Goal: Use online tool/utility: Utilize a website feature to perform a specific function

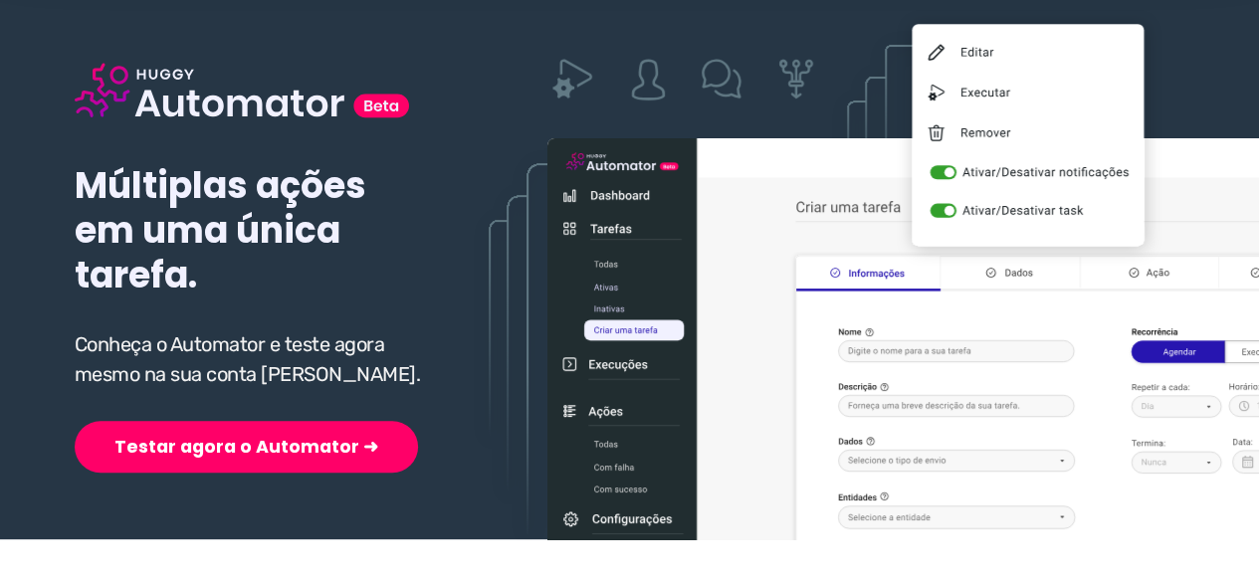
scroll to position [199, 0]
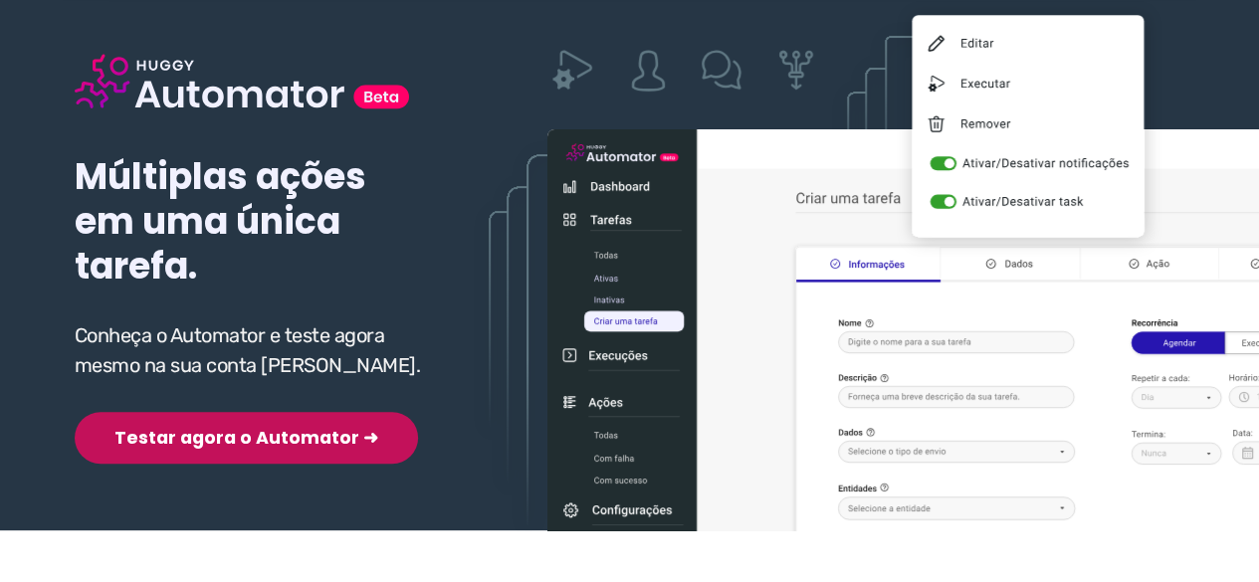
click at [195, 440] on button "Testar agora o Automator ➜" at bounding box center [246, 438] width 343 height 52
click at [181, 434] on button "Testar agora o Automator ➜" at bounding box center [246, 438] width 343 height 52
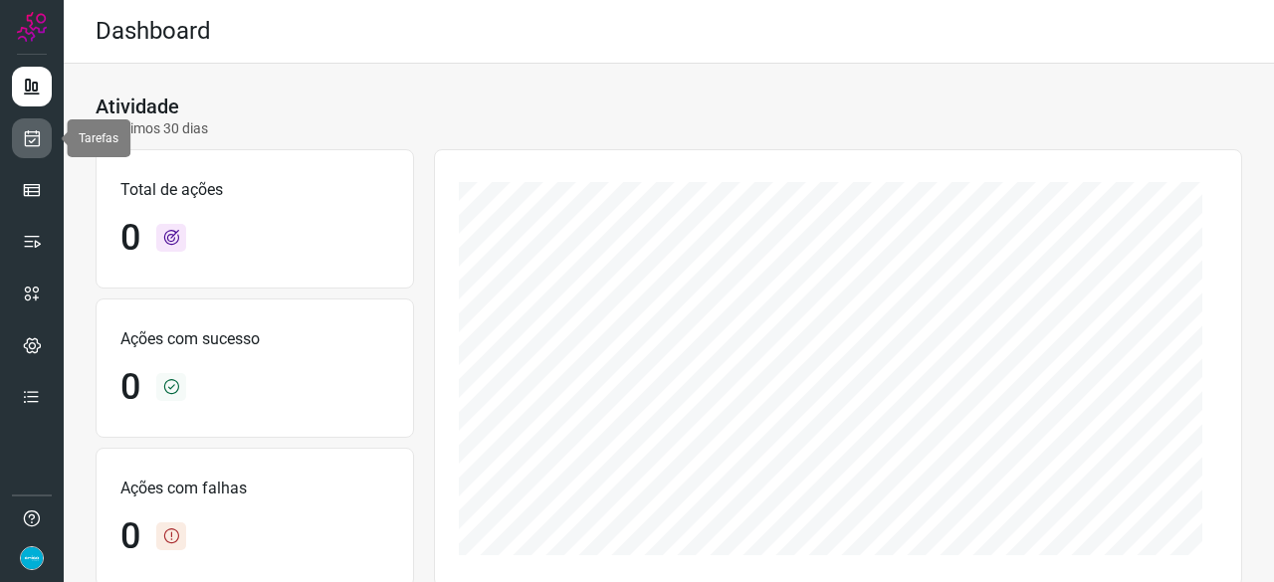
click at [30, 134] on icon at bounding box center [32, 138] width 21 height 20
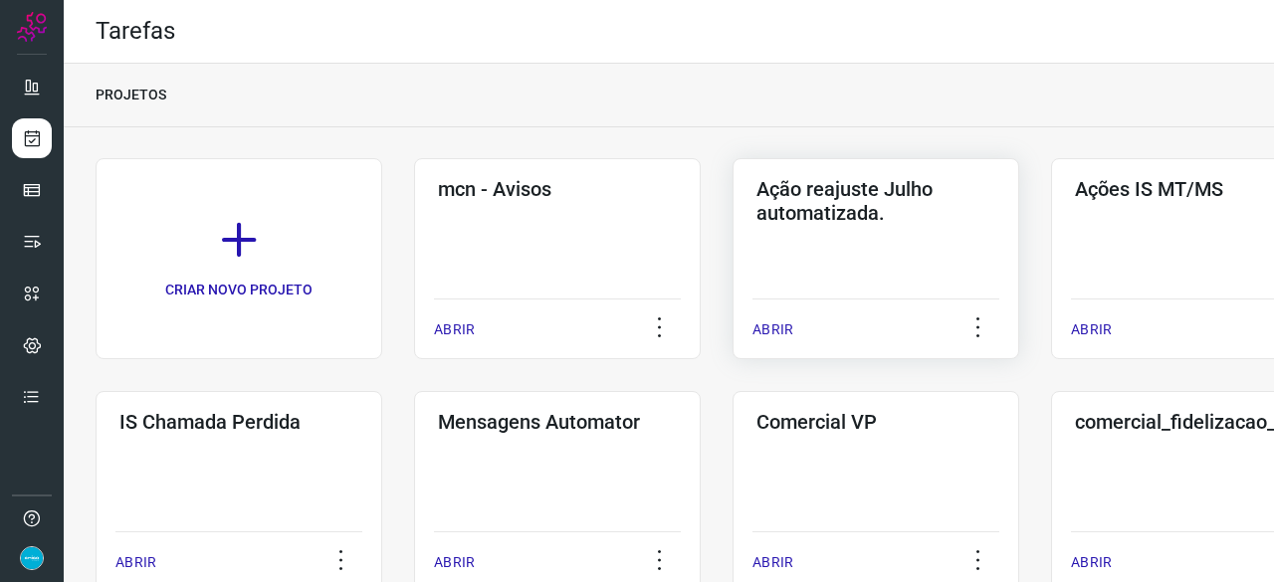
click at [772, 322] on p "ABRIR" at bounding box center [773, 330] width 41 height 21
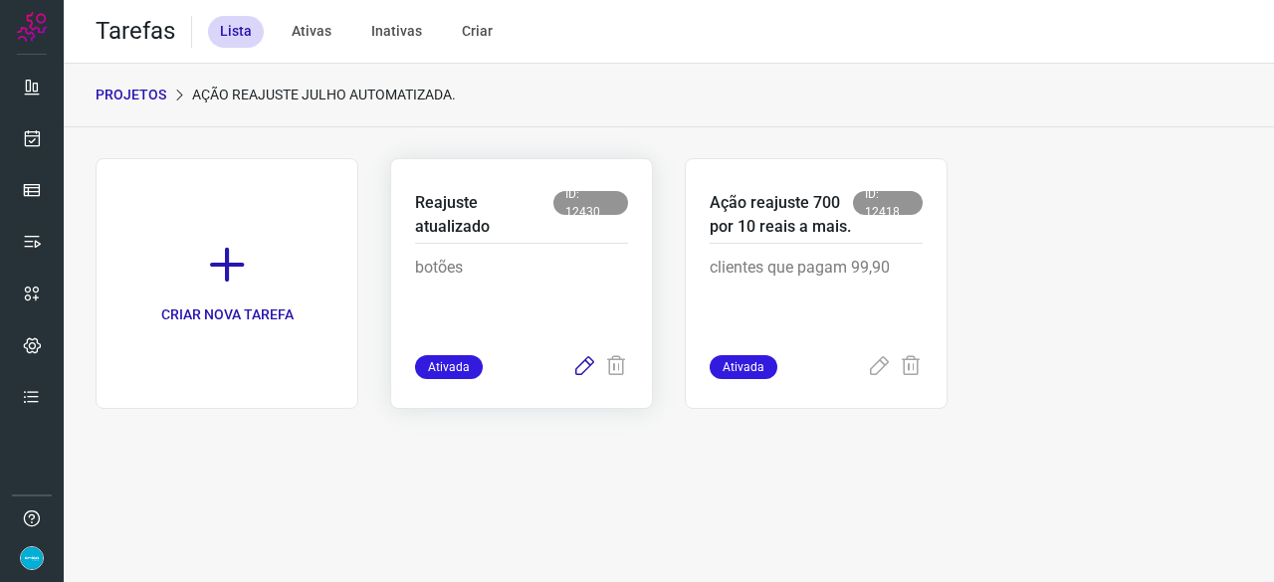
click at [587, 363] on icon at bounding box center [584, 367] width 24 height 24
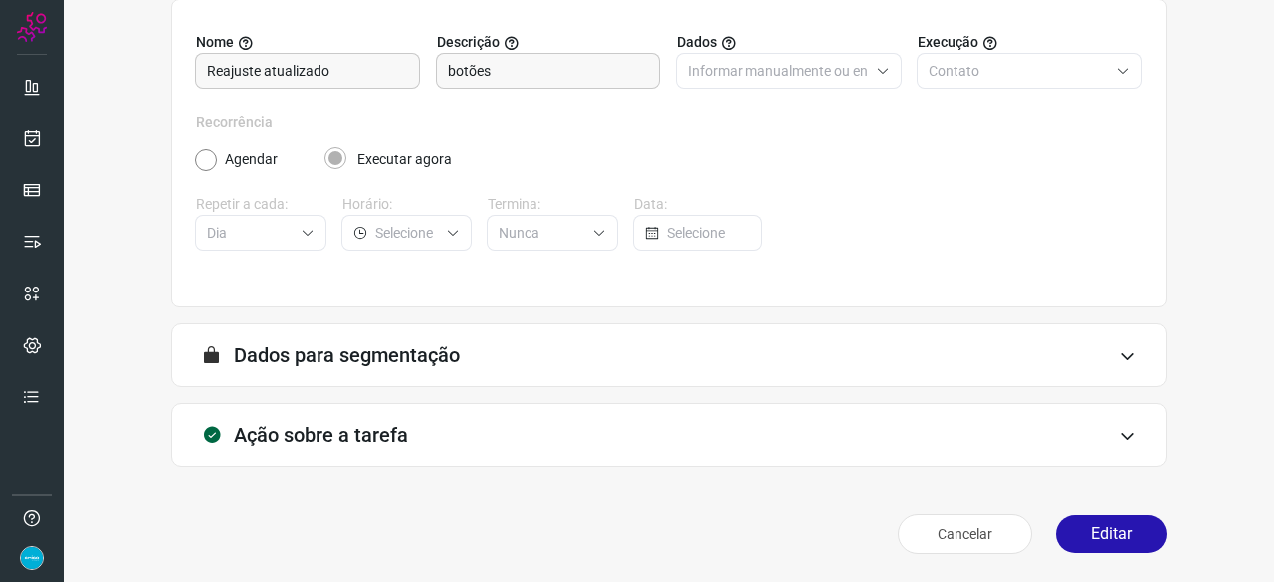
scroll to position [194, 0]
click at [1087, 532] on button "Editar" at bounding box center [1111, 536] width 110 height 38
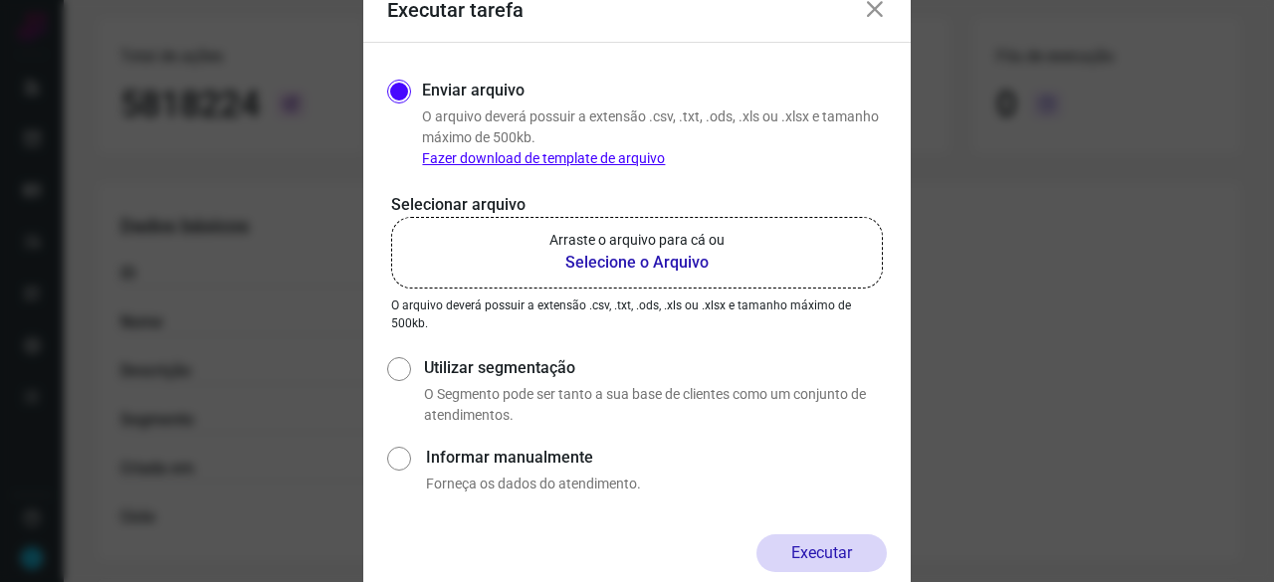
click at [598, 262] on b "Selecione o Arquivo" at bounding box center [636, 263] width 175 height 24
click at [0, 0] on input "Arraste o arquivo para cá ou Selecione o Arquivo" at bounding box center [0, 0] width 0 height 0
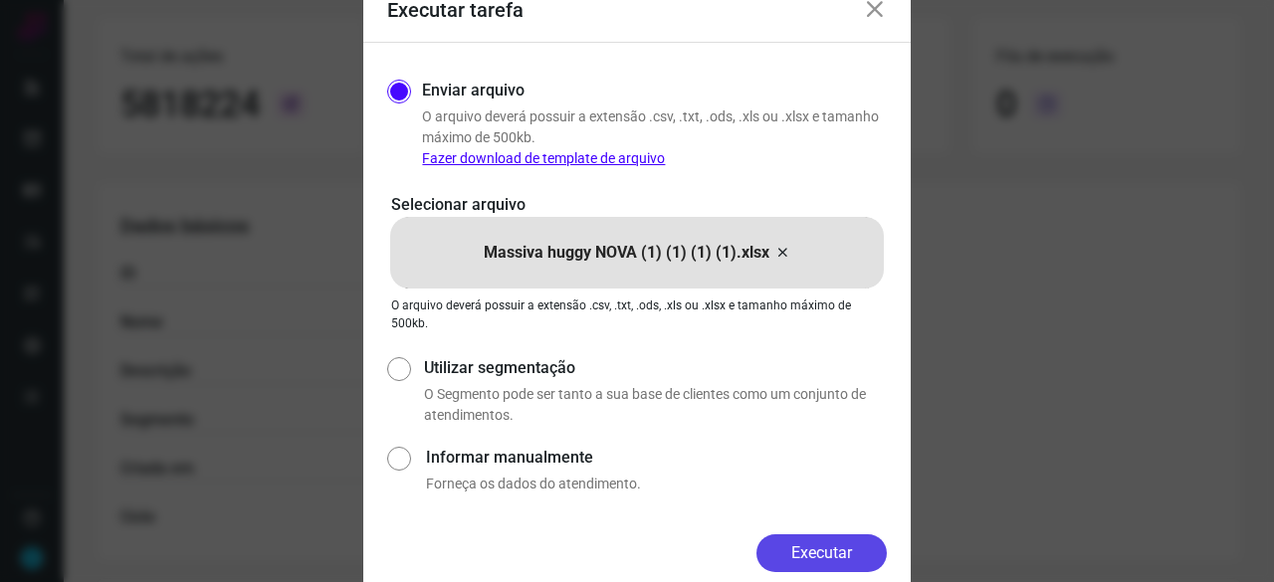
click at [808, 543] on button "Executar" at bounding box center [821, 554] width 130 height 38
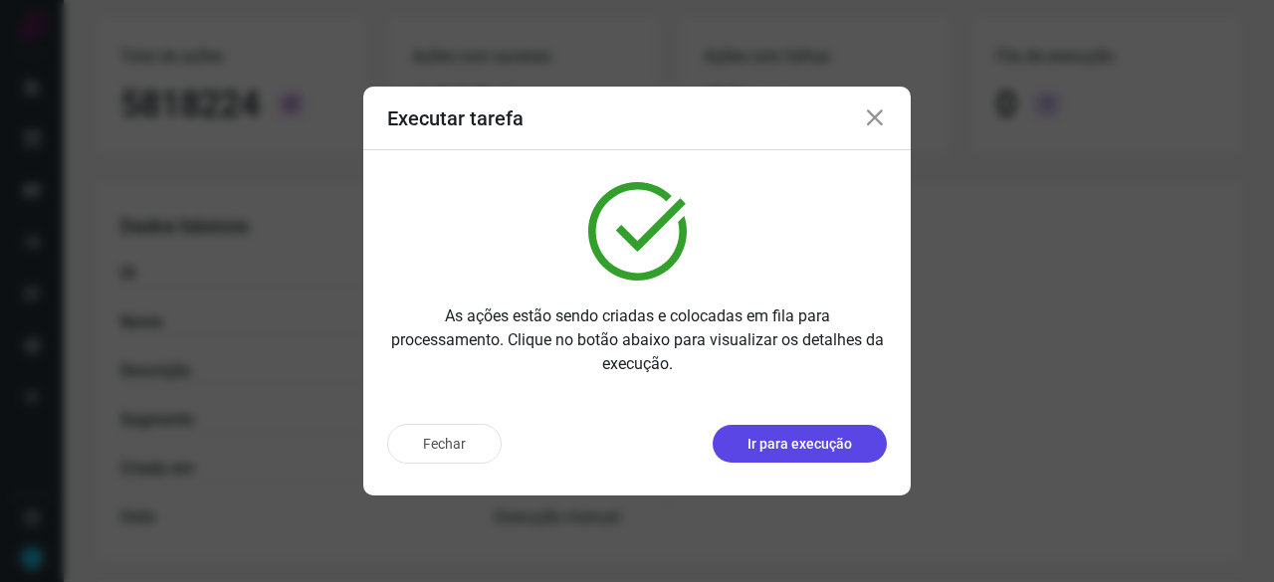
click at [797, 443] on p "Ir para execução" at bounding box center [800, 444] width 105 height 21
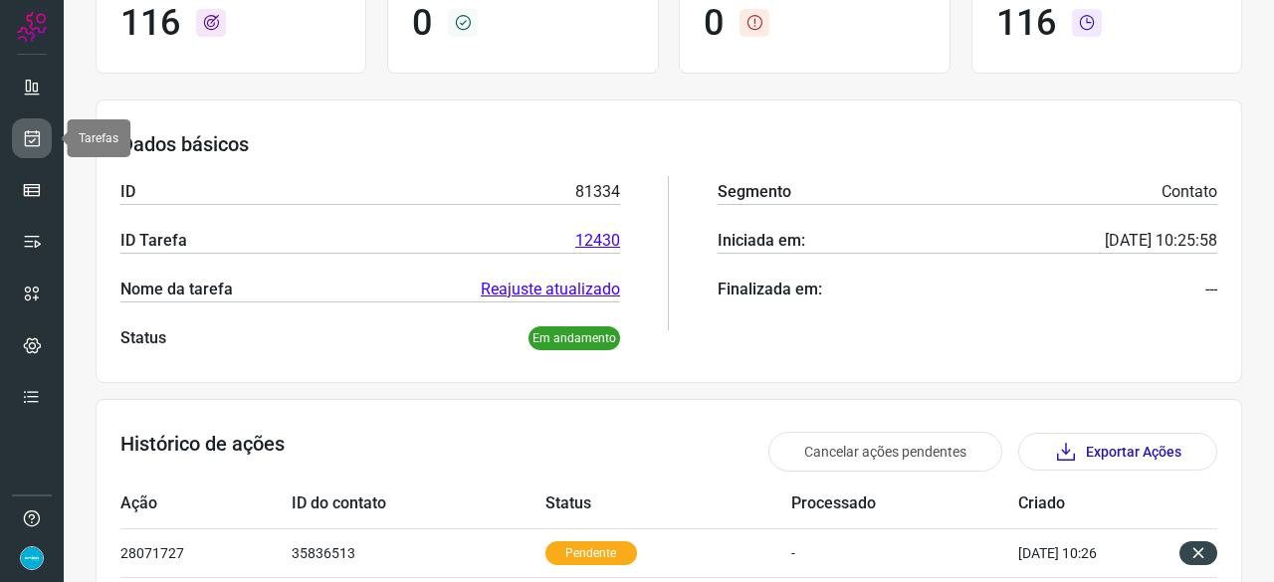
click at [28, 145] on icon at bounding box center [32, 138] width 21 height 20
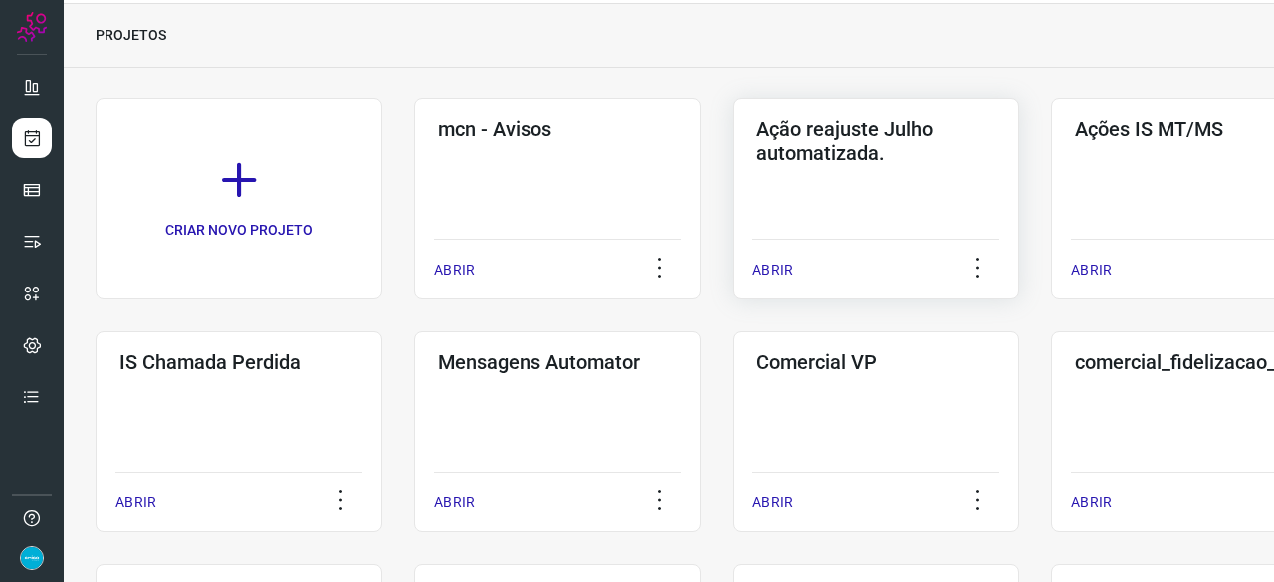
click at [782, 267] on p "ABRIR" at bounding box center [773, 270] width 41 height 21
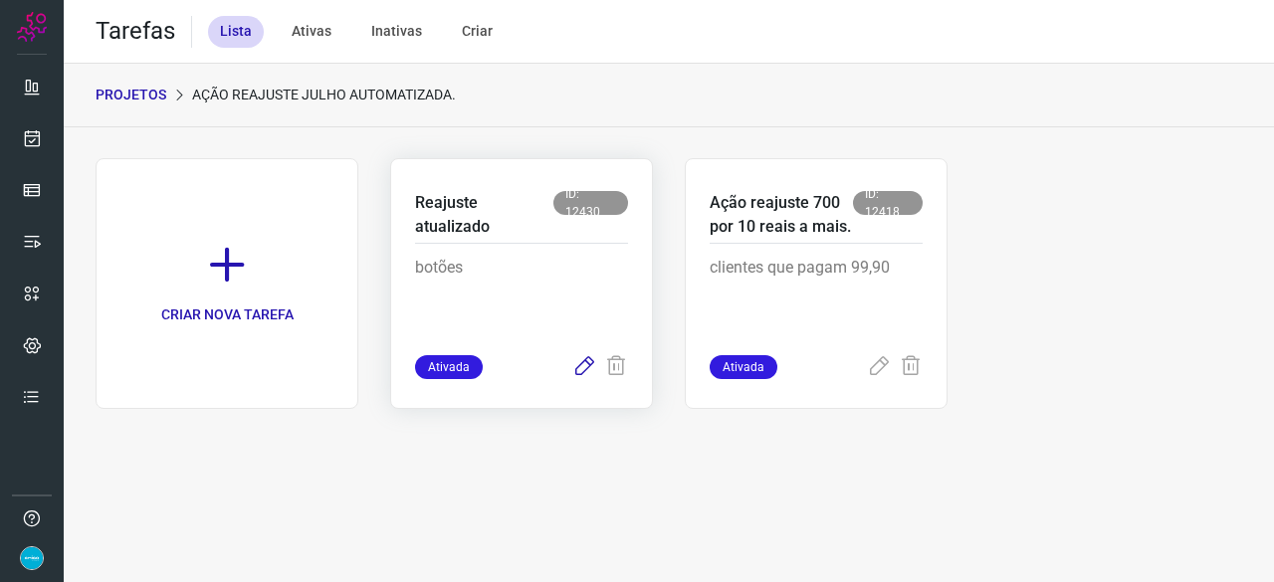
click at [582, 367] on icon at bounding box center [584, 367] width 24 height 24
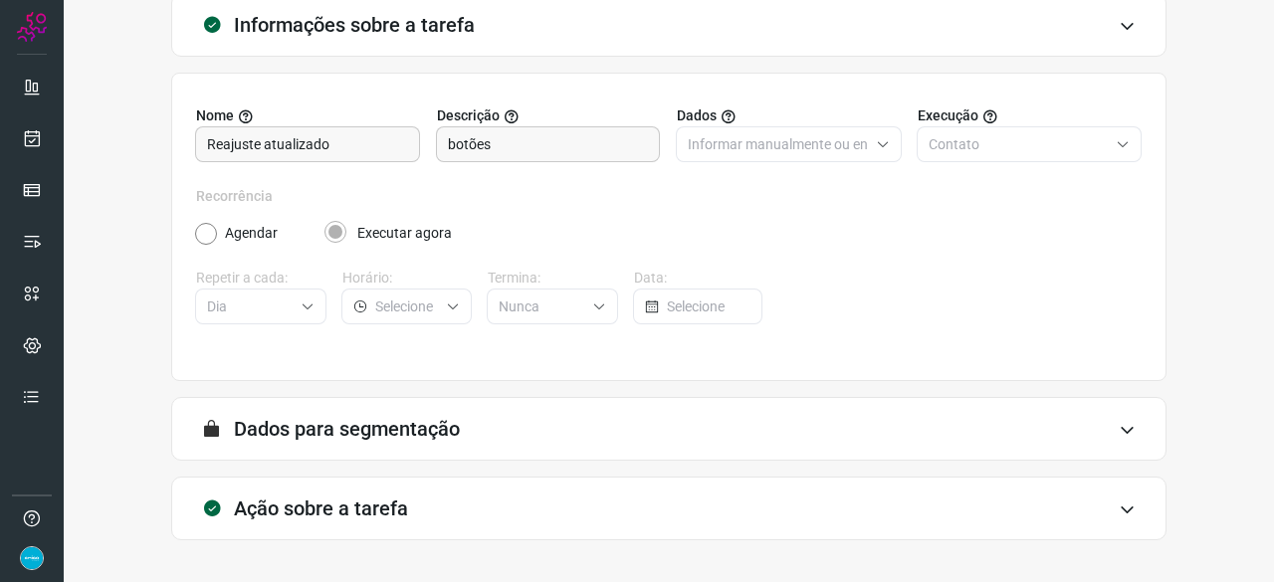
scroll to position [194, 0]
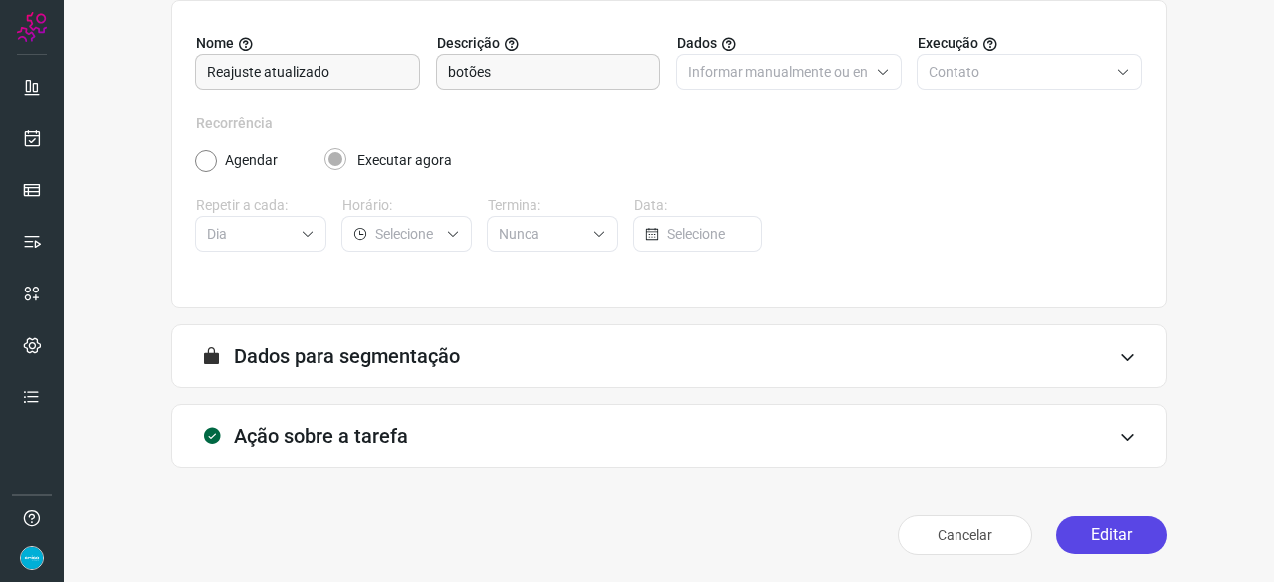
click at [1093, 529] on button "Editar" at bounding box center [1111, 536] width 110 height 38
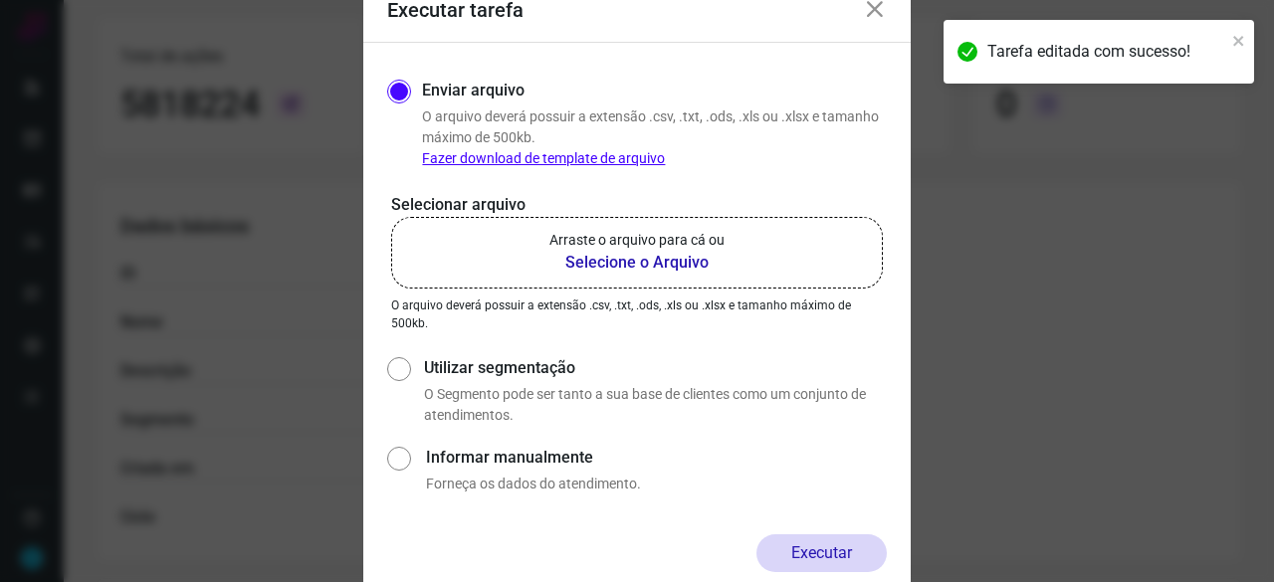
click at [577, 260] on b "Selecione o Arquivo" at bounding box center [636, 263] width 175 height 24
click at [0, 0] on input "Arraste o arquivo para cá ou Selecione o Arquivo" at bounding box center [0, 0] width 0 height 0
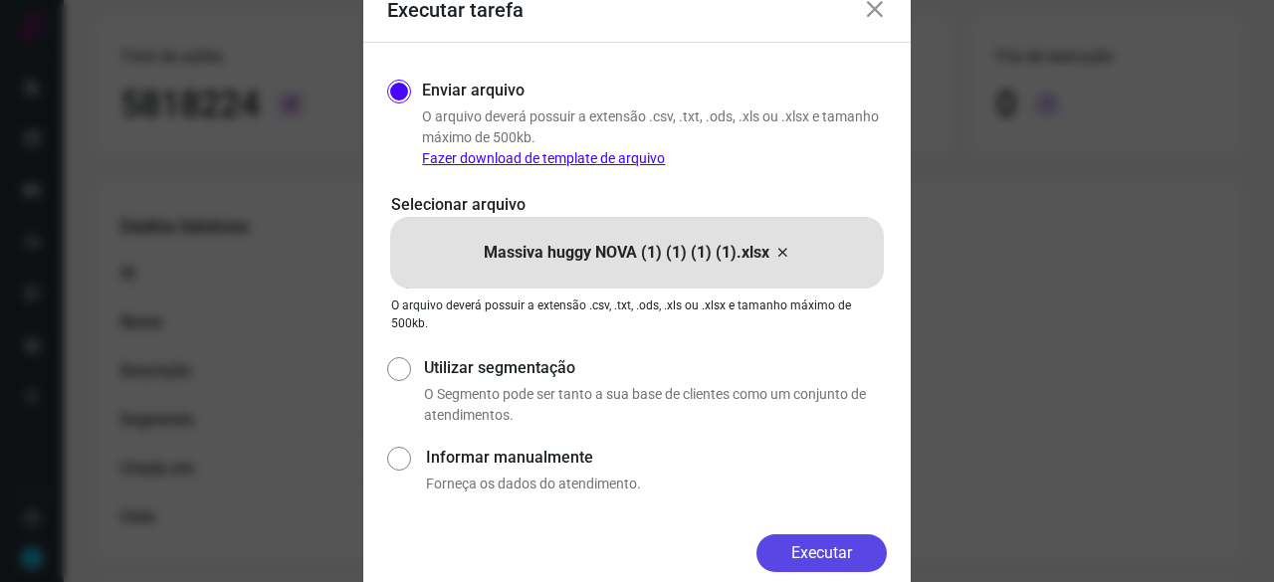
click at [825, 547] on button "Executar" at bounding box center [821, 554] width 130 height 38
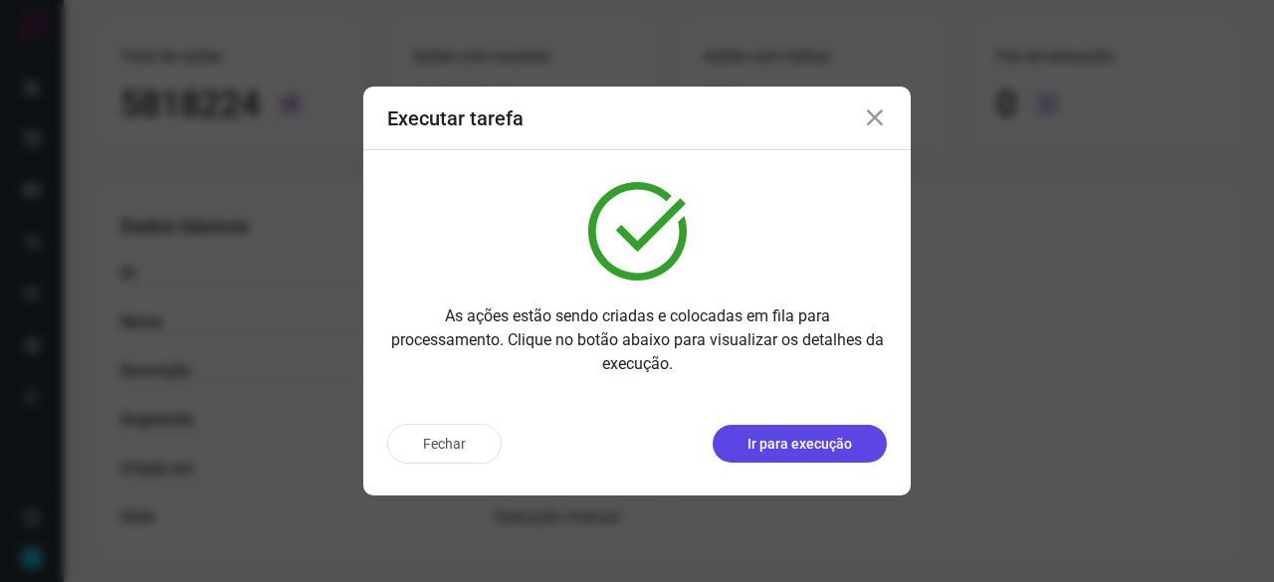
click at [806, 444] on p "Ir para execução" at bounding box center [800, 444] width 105 height 21
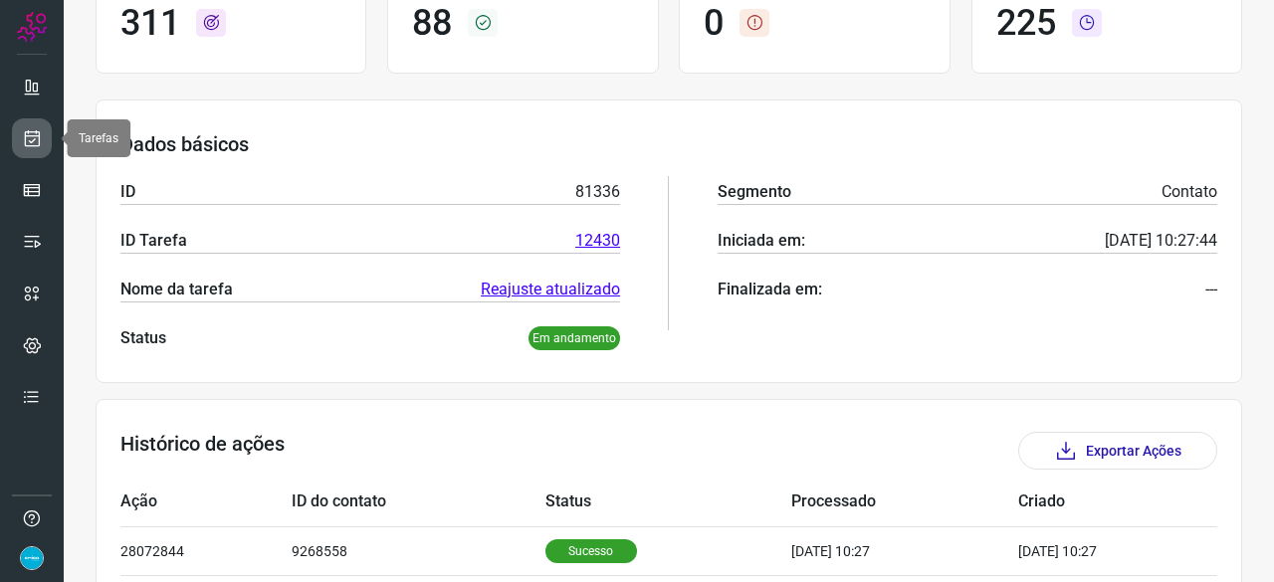
click at [29, 136] on icon at bounding box center [32, 138] width 21 height 20
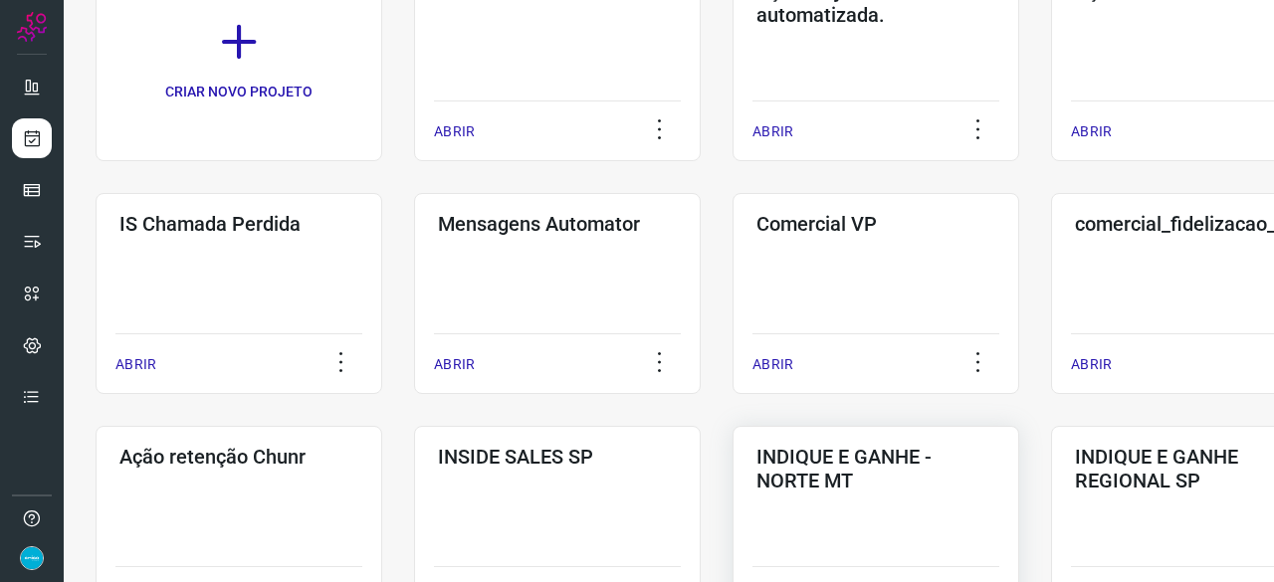
scroll to position [60, 0]
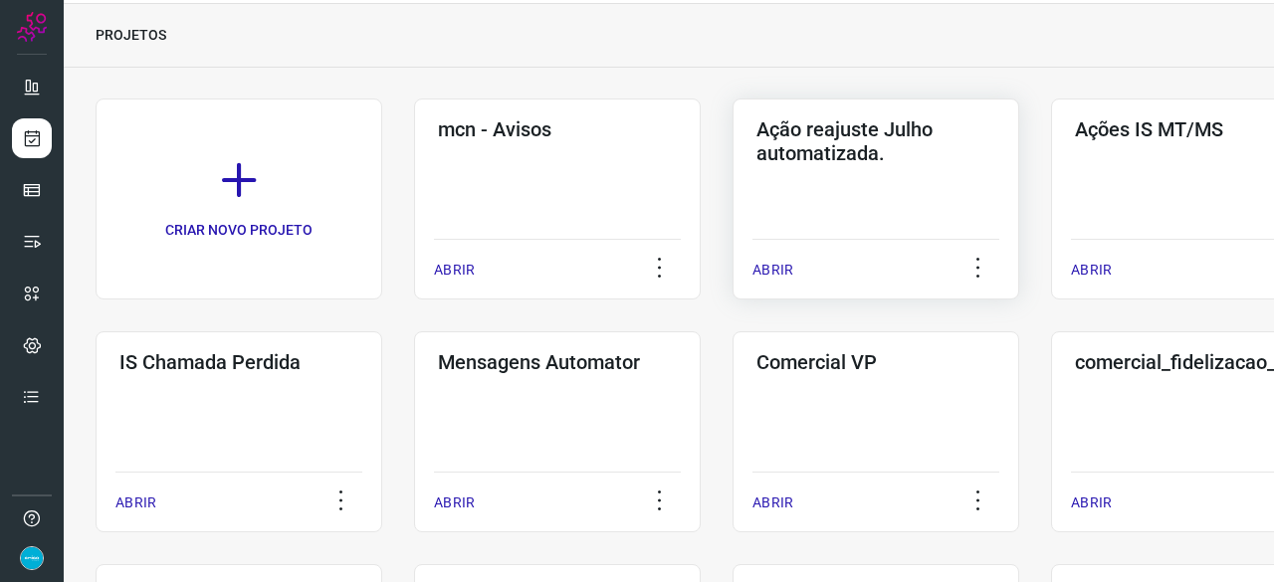
click at [782, 268] on p "ABRIR" at bounding box center [773, 270] width 41 height 21
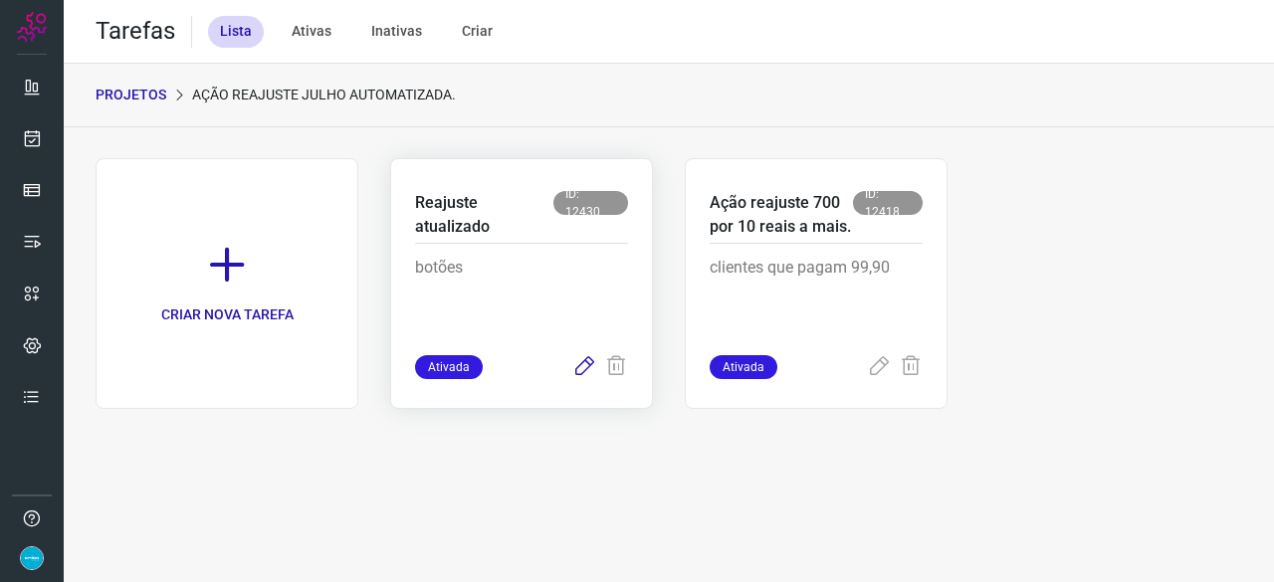
click at [589, 362] on icon at bounding box center [584, 367] width 24 height 24
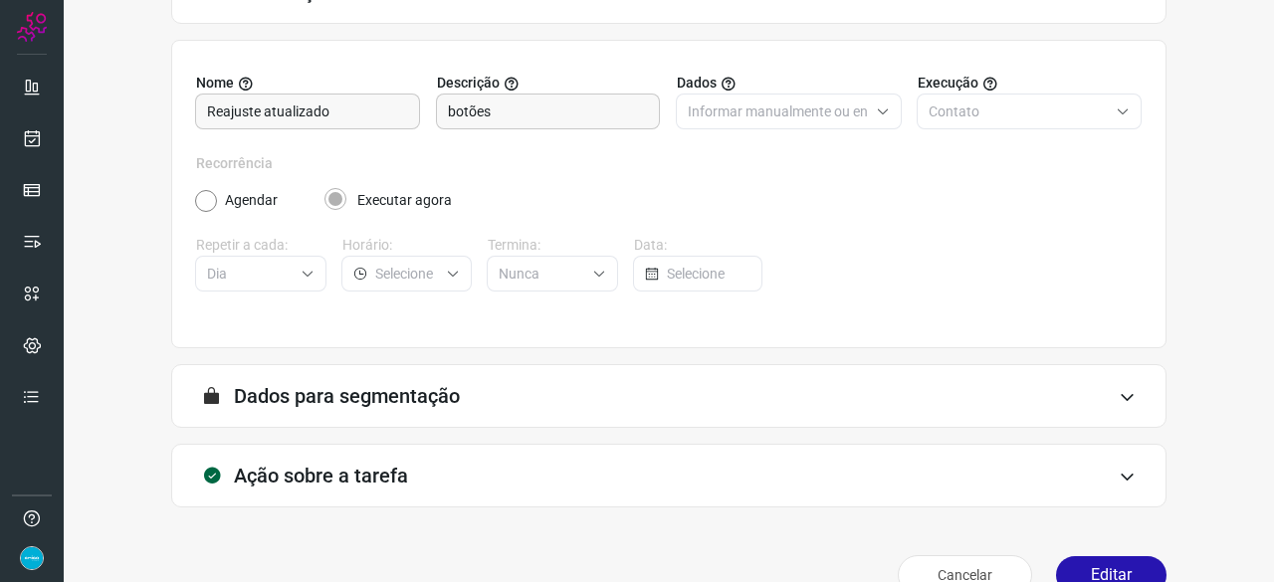
scroll to position [194, 0]
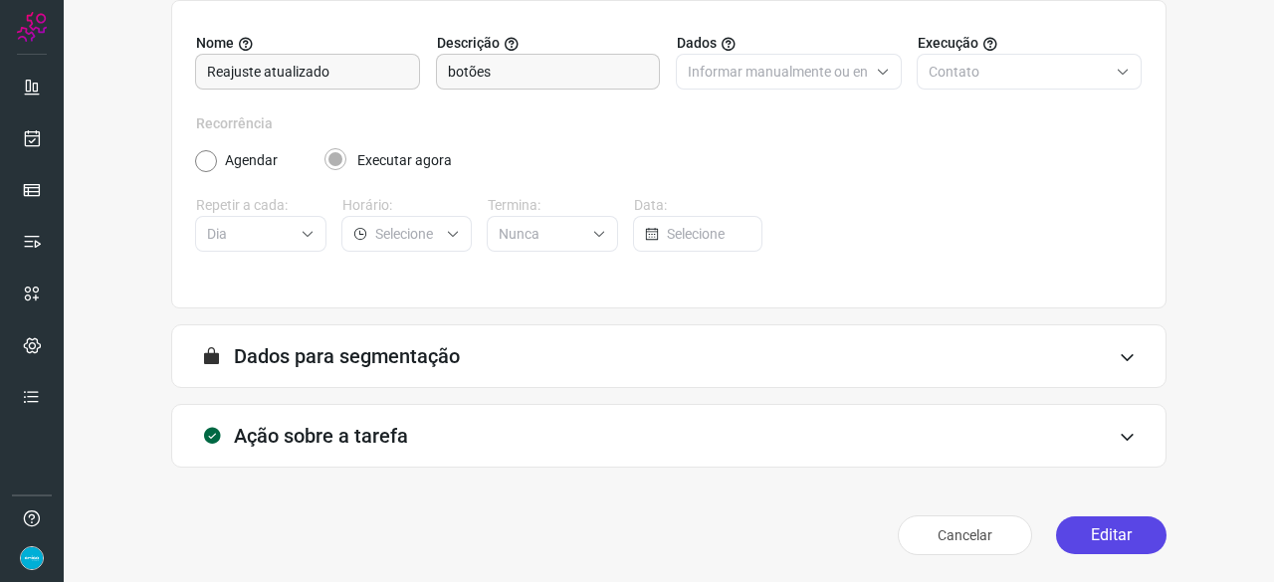
click at [1117, 525] on button "Editar" at bounding box center [1111, 536] width 110 height 38
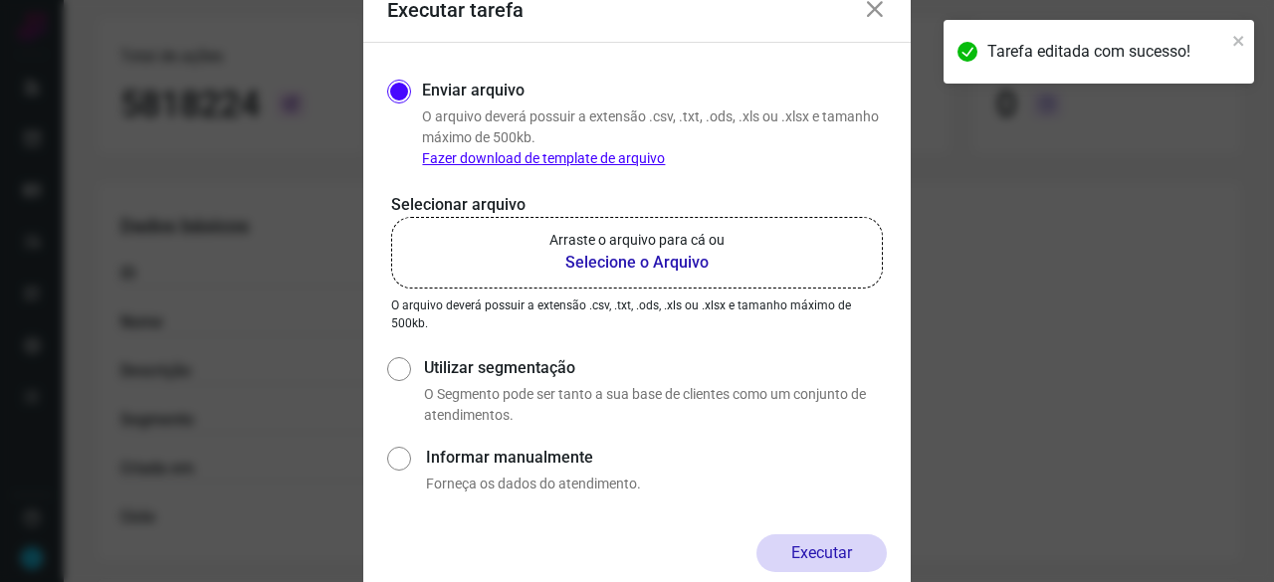
click at [594, 265] on b "Selecione o Arquivo" at bounding box center [636, 263] width 175 height 24
click at [0, 0] on input "Arraste o arquivo para cá ou Selecione o Arquivo" at bounding box center [0, 0] width 0 height 0
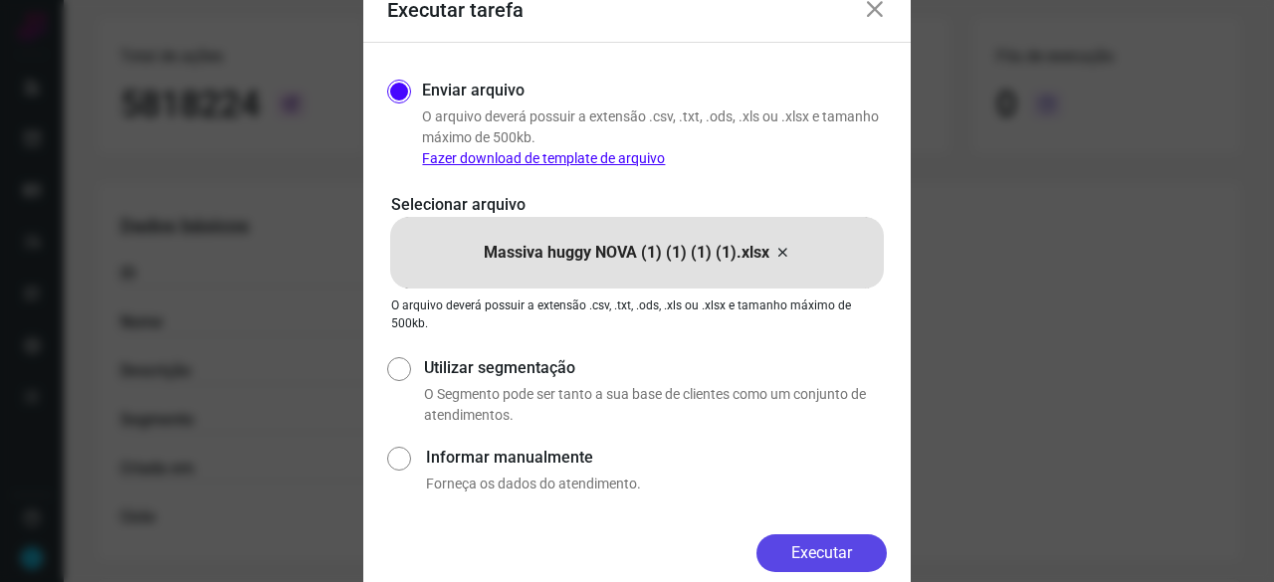
click at [821, 559] on button "Executar" at bounding box center [821, 554] width 130 height 38
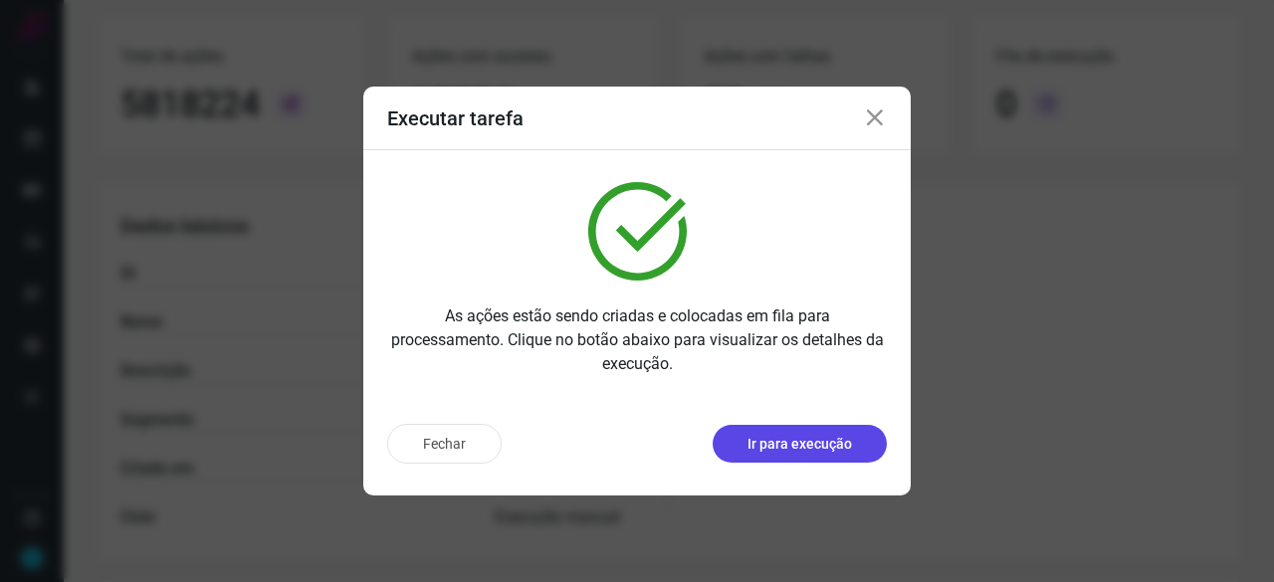
click at [777, 447] on p "Ir para execução" at bounding box center [800, 444] width 105 height 21
